Goal: Task Accomplishment & Management: Manage account settings

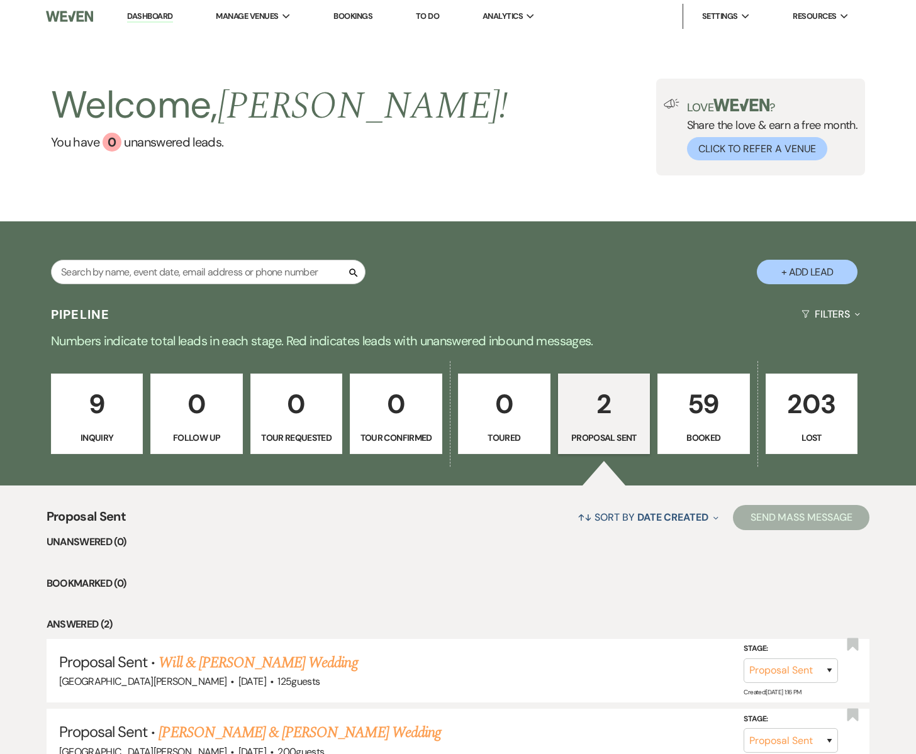
select select "6"
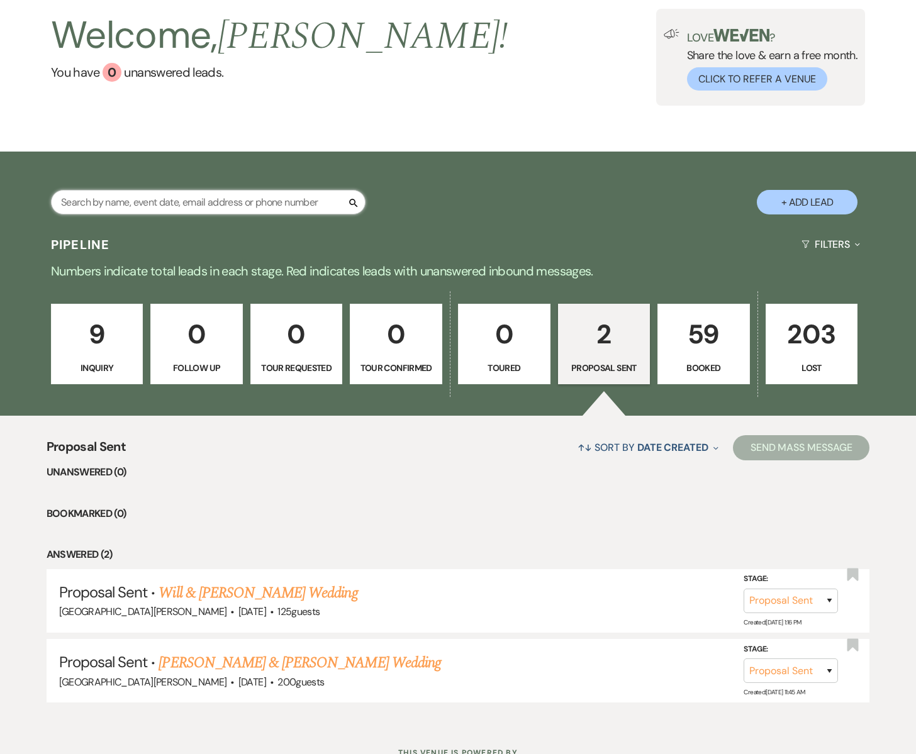
click at [285, 206] on input "text" at bounding box center [208, 202] width 315 height 25
type input "[DATE][PERSON_NAME]"
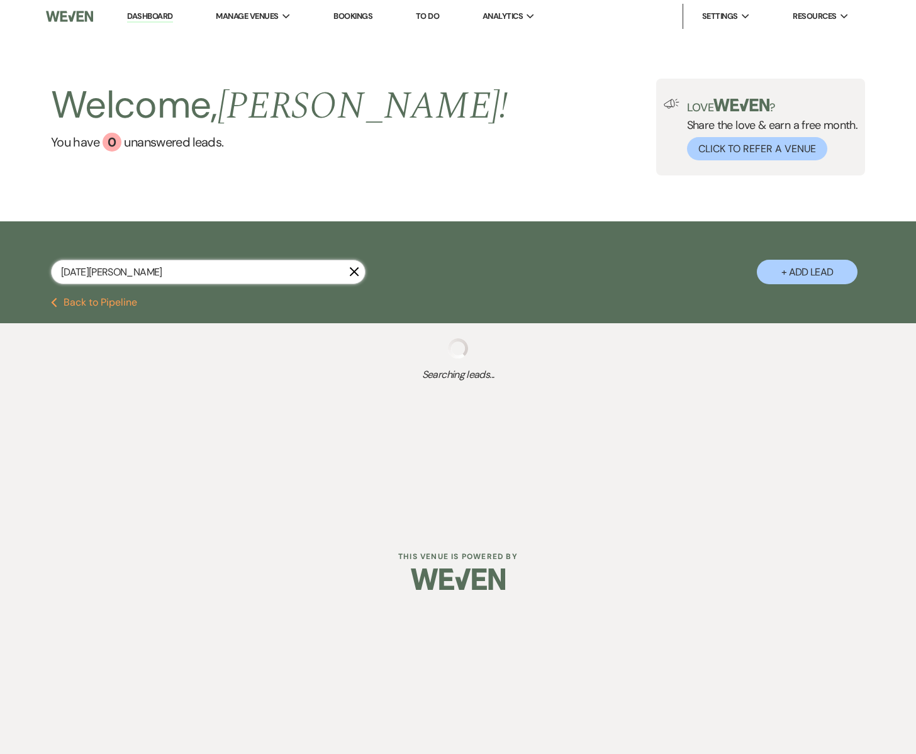
select select "8"
select select "1"
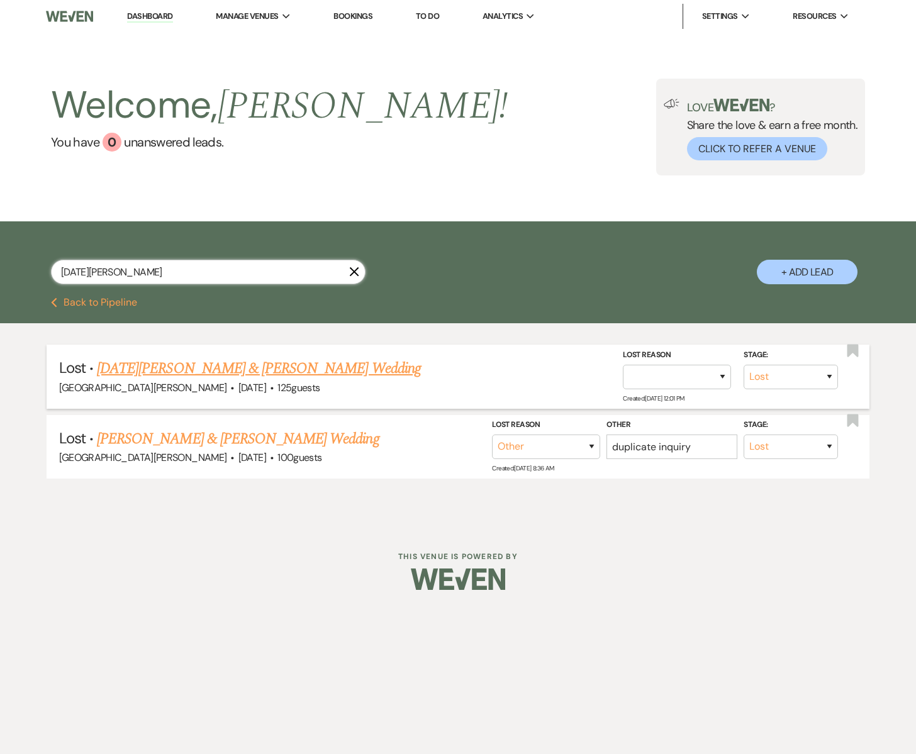
type input "[DATE][PERSON_NAME]"
click at [198, 369] on link "[DATE][PERSON_NAME] & [PERSON_NAME] Wedding" at bounding box center [259, 368] width 324 height 23
select select "8"
select select "5"
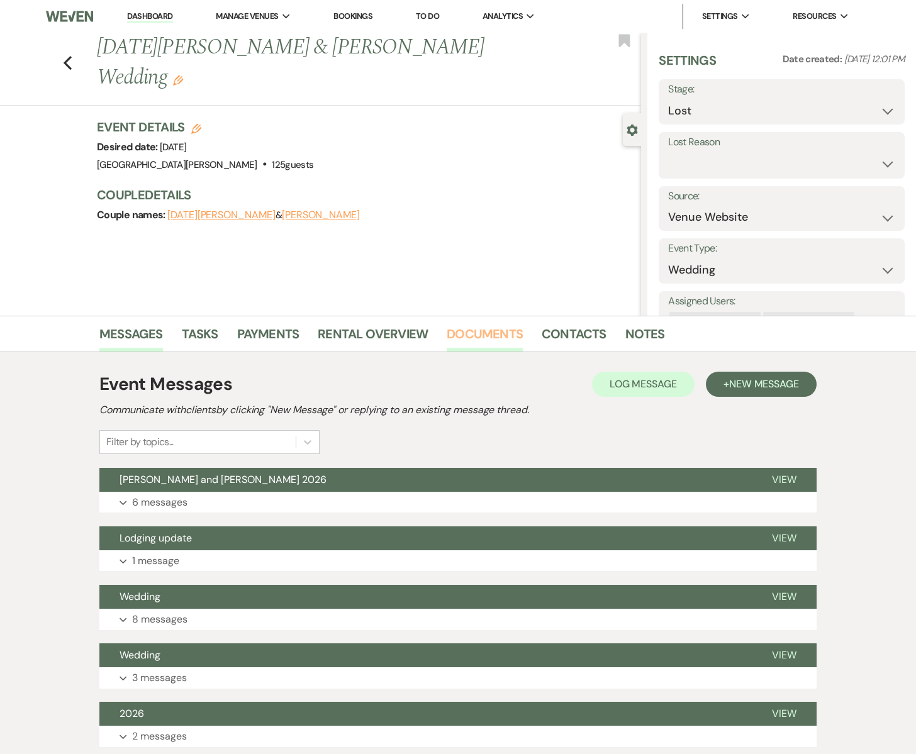
click at [490, 332] on link "Documents" at bounding box center [485, 338] width 76 height 28
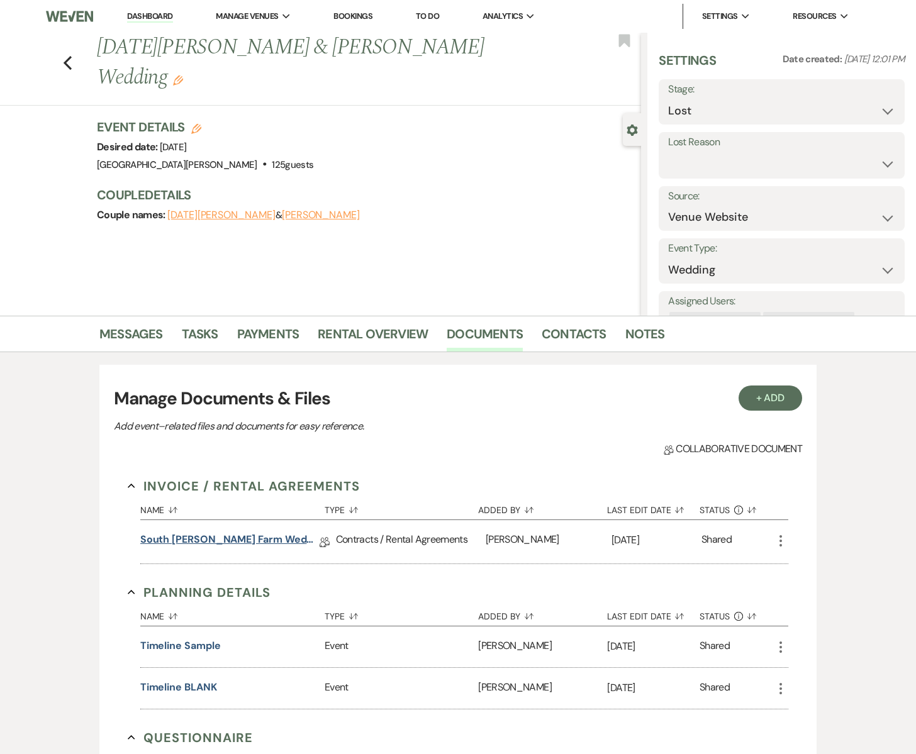
click at [284, 536] on link "South [PERSON_NAME] Farm Wedding & Event Agreement" at bounding box center [229, 542] width 179 height 20
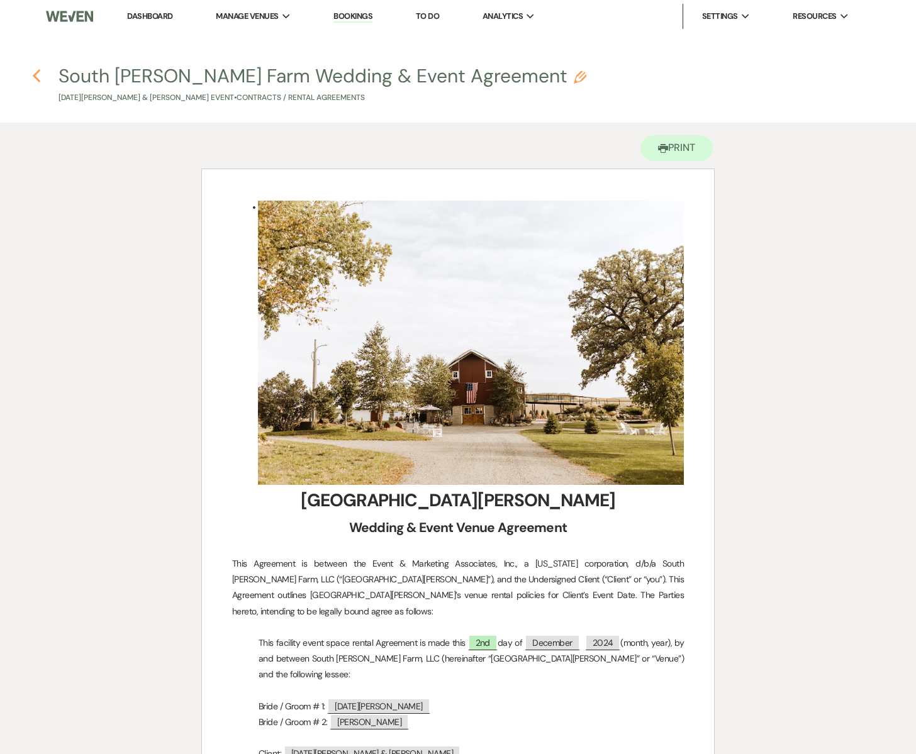
click at [35, 74] on use "button" at bounding box center [37, 76] width 8 height 14
select select "8"
select select "5"
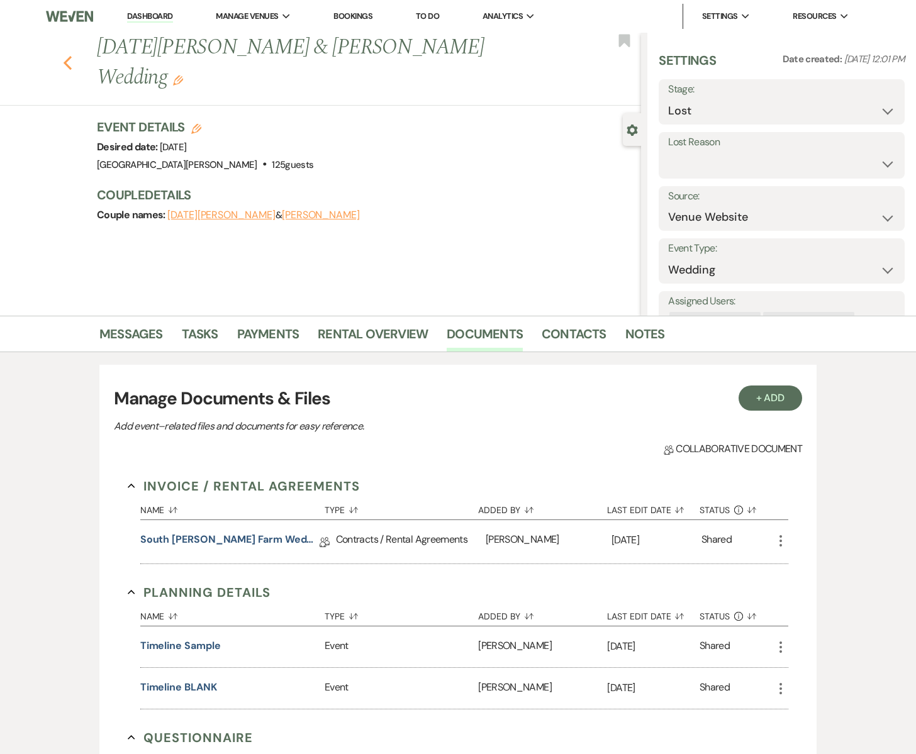
click at [67, 55] on icon "Previous" at bounding box center [67, 62] width 9 height 15
select select "8"
select select "1"
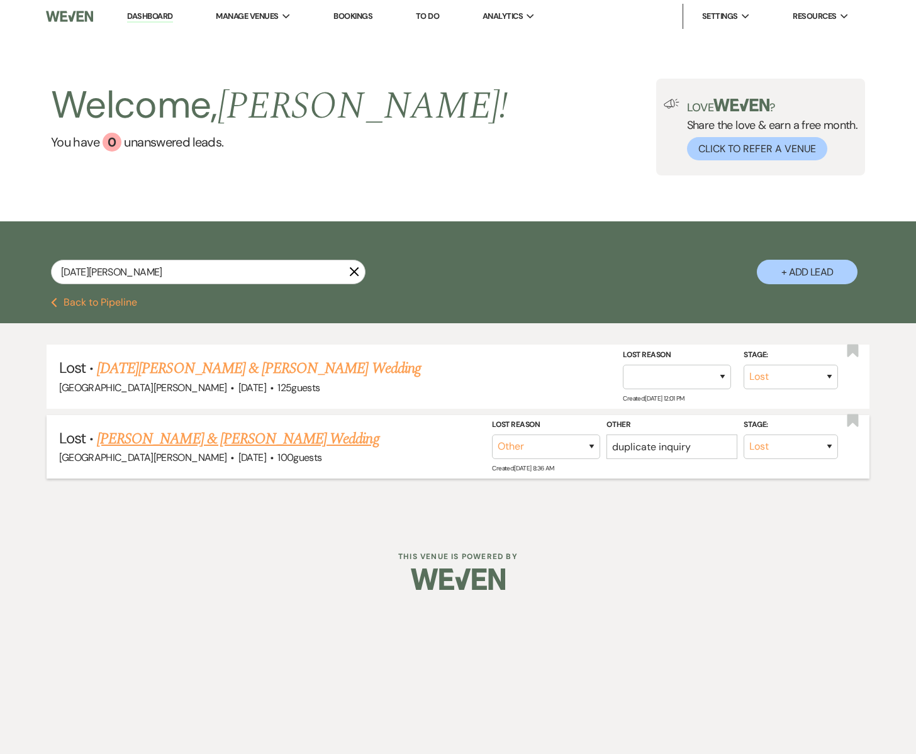
click at [193, 442] on link "[PERSON_NAME] & [PERSON_NAME] Wedding" at bounding box center [238, 439] width 282 height 23
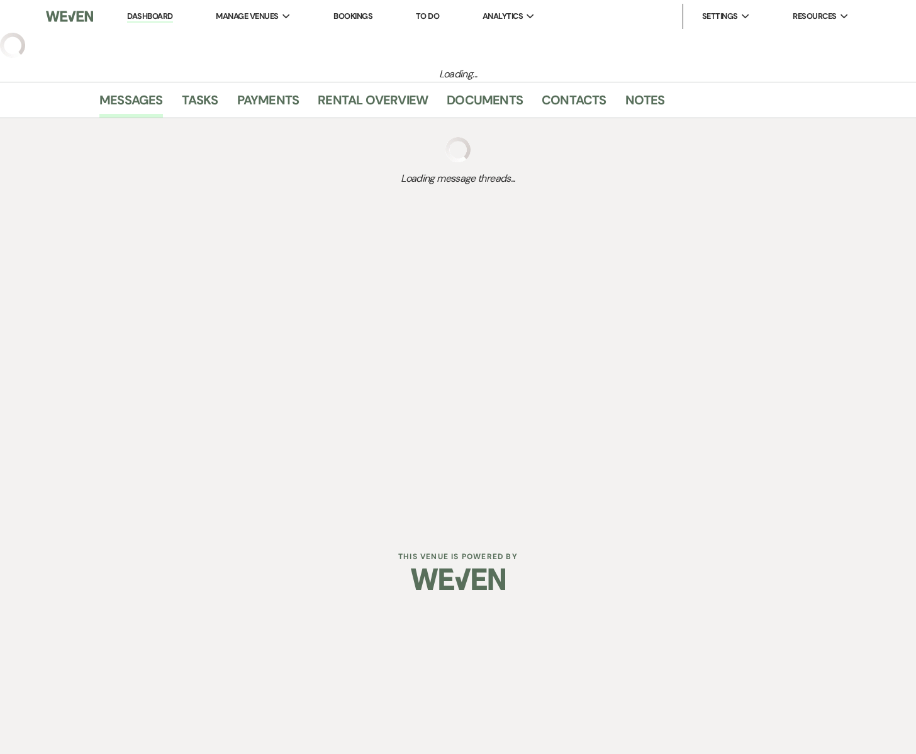
select select "8"
select select "1"
select select "5"
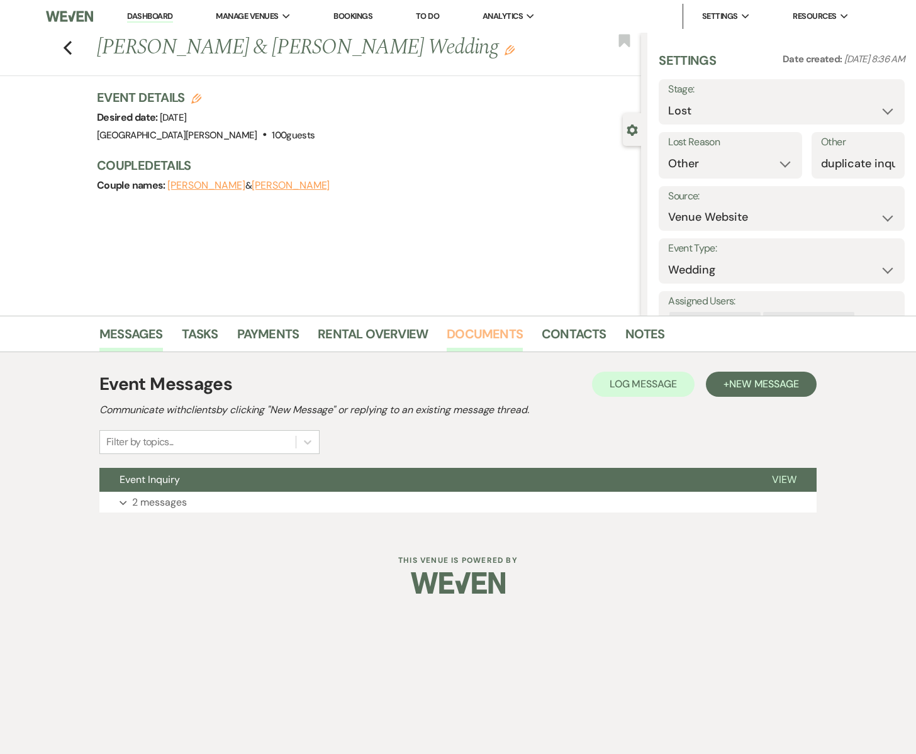
click at [466, 337] on link "Documents" at bounding box center [485, 338] width 76 height 28
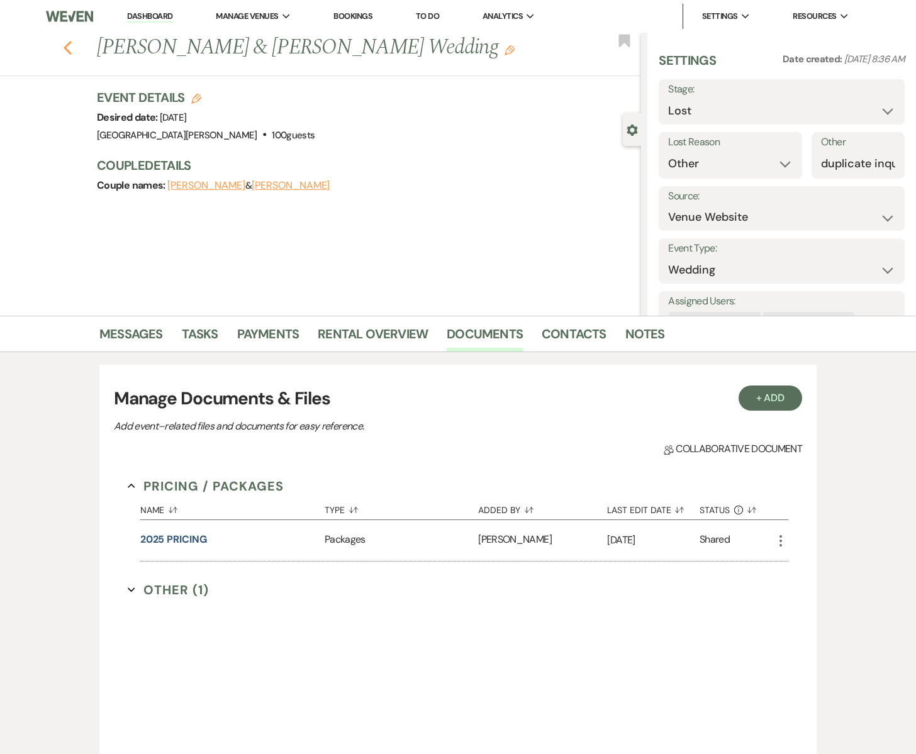
click at [67, 44] on use "button" at bounding box center [68, 48] width 8 height 14
select select "8"
select select "1"
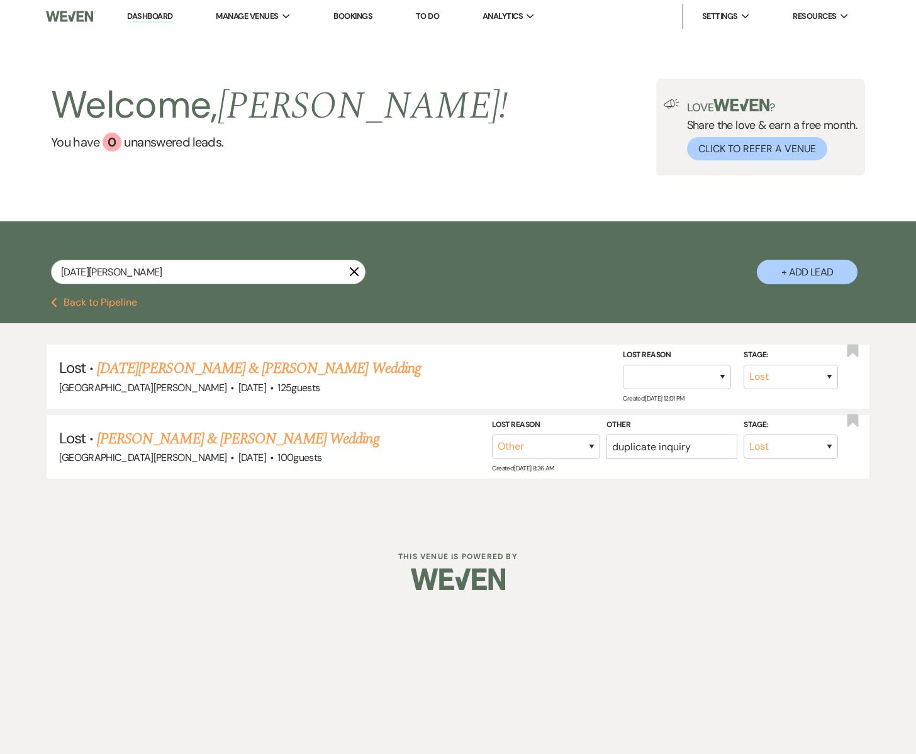
click at [142, 20] on link "Dashboard" at bounding box center [149, 17] width 45 height 12
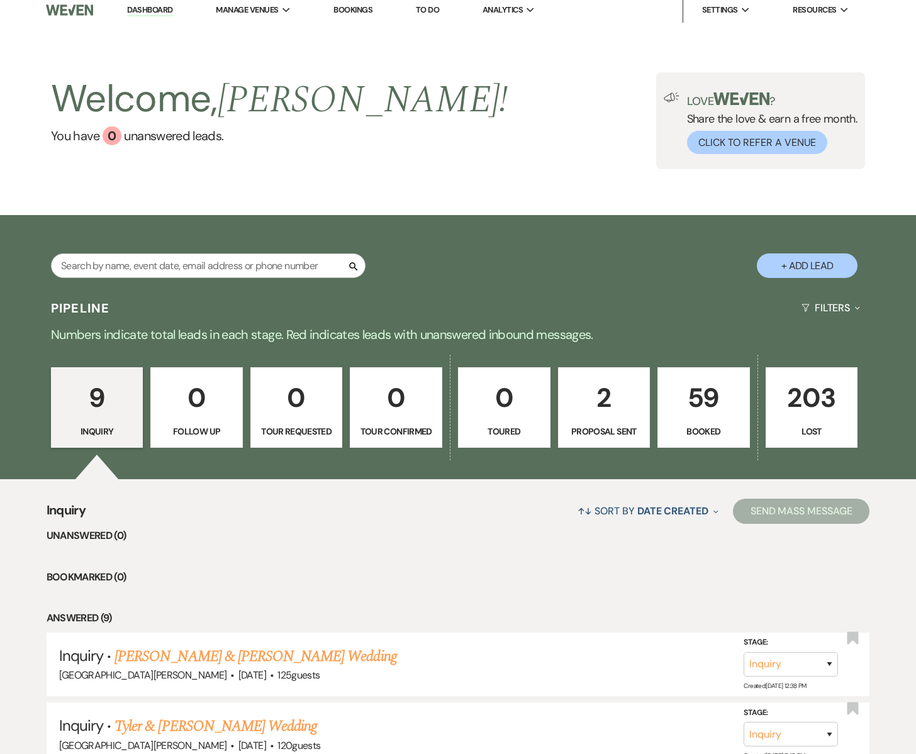
scroll to position [8, 0]
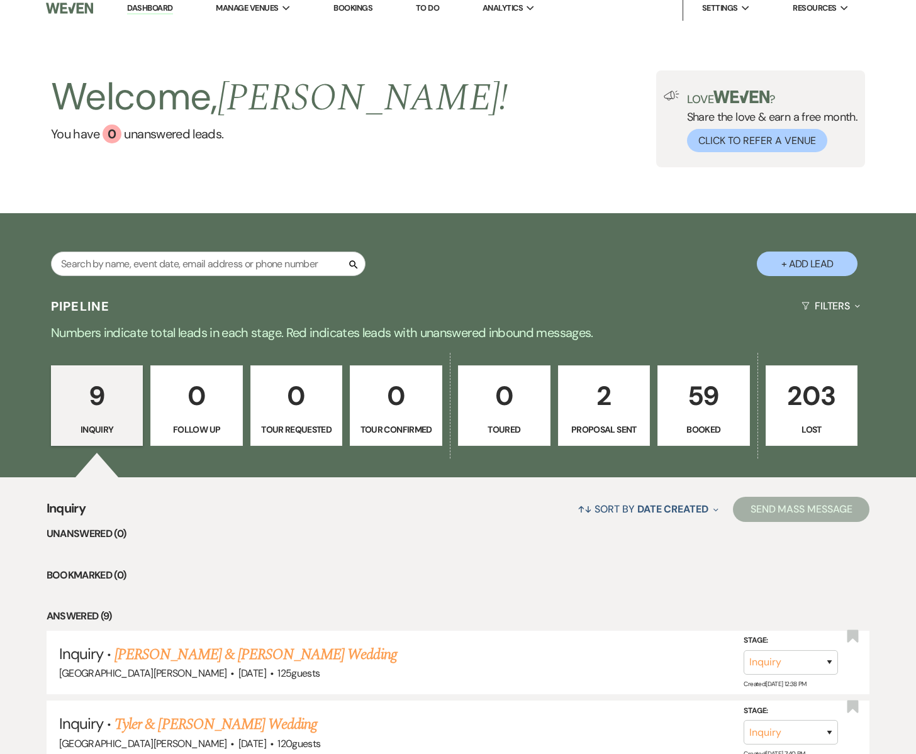
click at [596, 421] on link "2 Proposal Sent" at bounding box center [604, 405] width 92 height 81
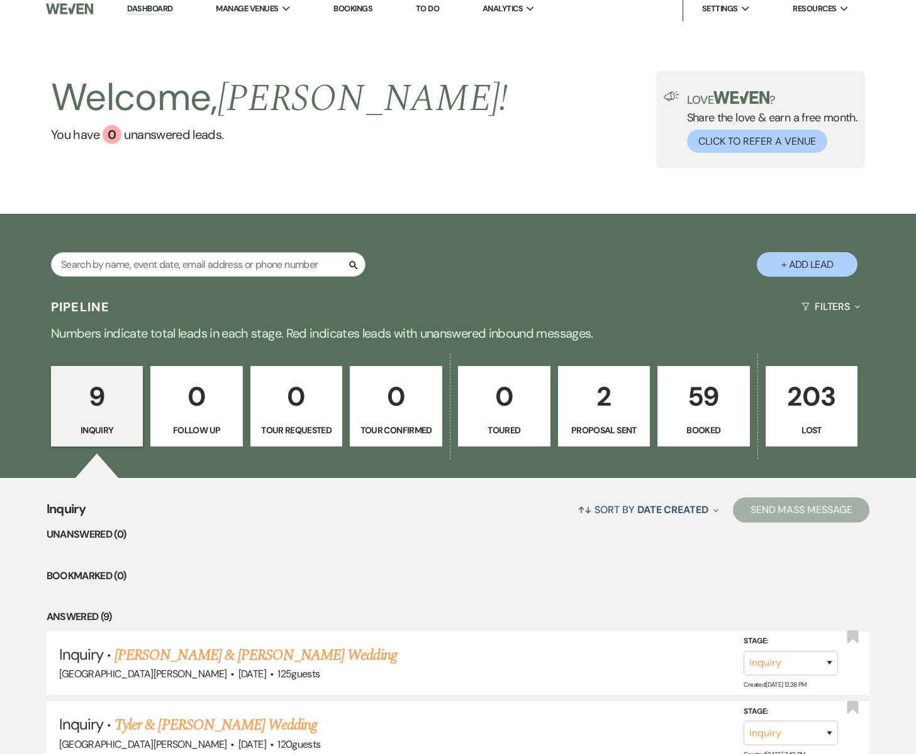
select select "6"
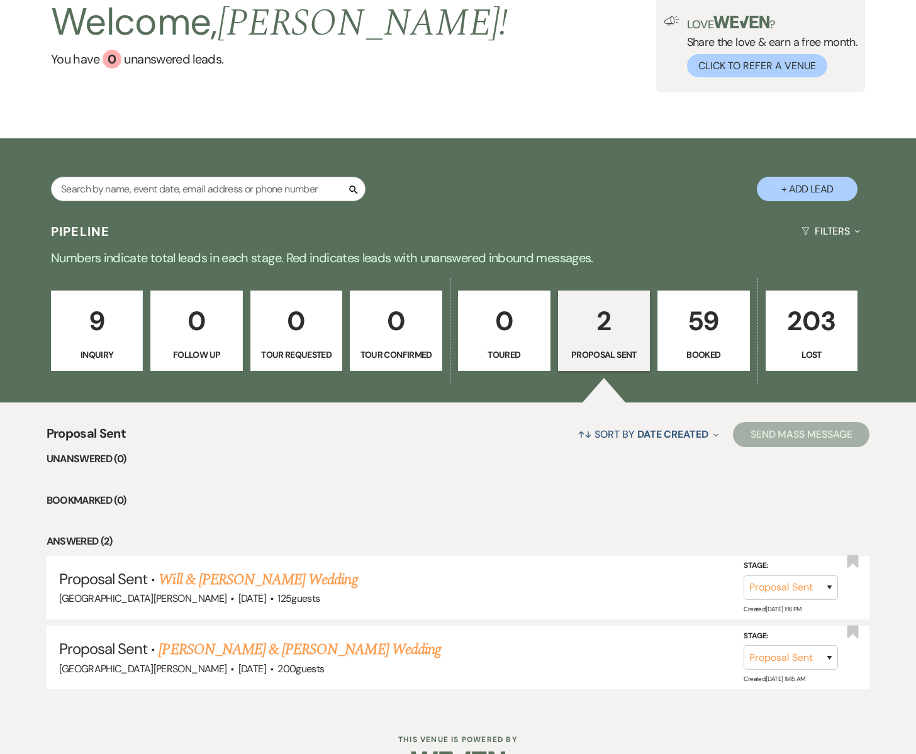
scroll to position [120, 0]
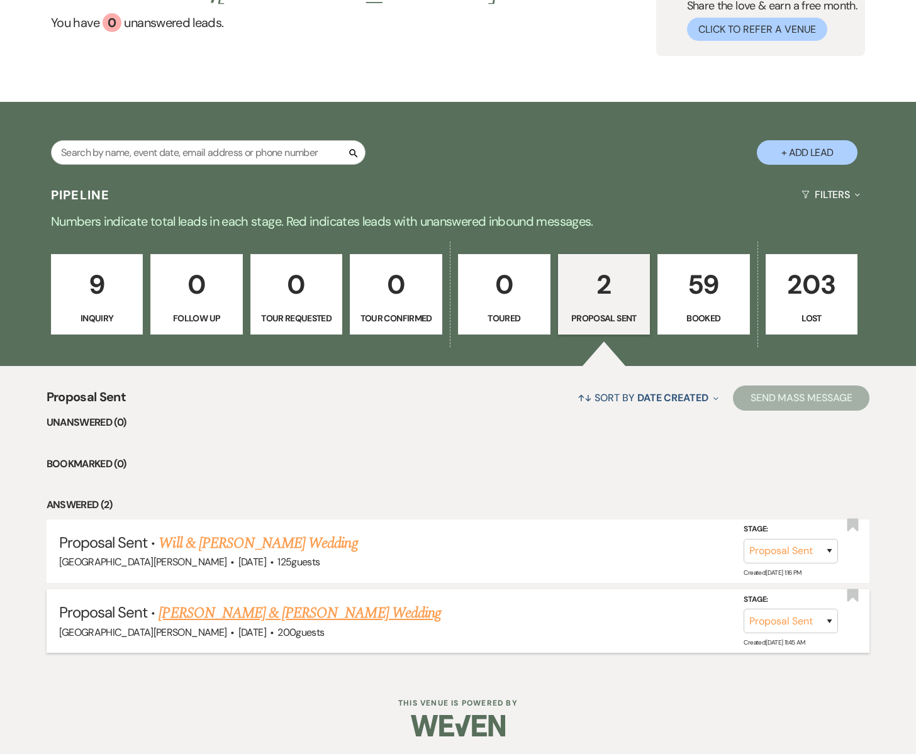
click at [224, 615] on link "[PERSON_NAME] & [PERSON_NAME] Wedding" at bounding box center [300, 613] width 282 height 23
select select "6"
select select "5"
